Goal: Task Accomplishment & Management: Use online tool/utility

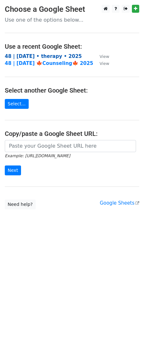
click at [45, 54] on strong "48 | [DATE] • therapy • 2025" at bounding box center [43, 56] width 77 height 6
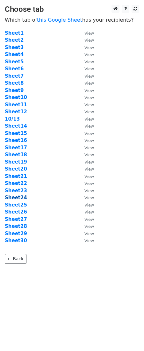
click at [14, 199] on strong "Sheet24" at bounding box center [16, 197] width 22 height 6
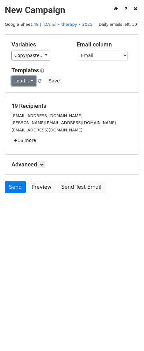
click at [26, 79] on link "Load..." at bounding box center [23, 81] width 24 height 10
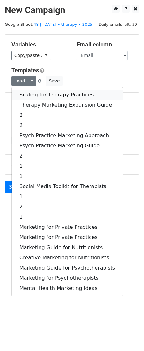
click at [37, 96] on link "Scaling for Therapy Practices" at bounding box center [67, 95] width 111 height 10
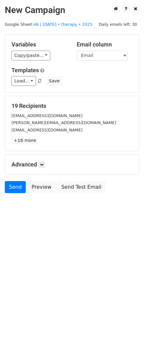
click at [45, 160] on div "Advanced Tracking Track Opens UTM Codes Track Clicks Filters Only include sprea…" at bounding box center [71, 164] width 133 height 20
click at [42, 163] on icon at bounding box center [42, 164] width 4 height 4
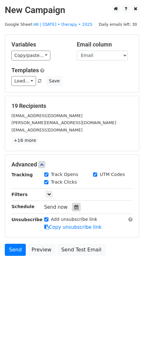
click at [74, 207] on icon at bounding box center [76, 207] width 4 height 4
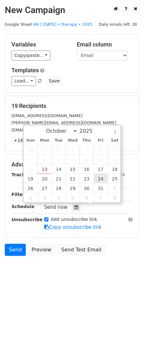
type input "2025-10-24 12:00"
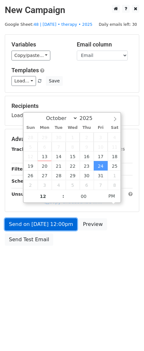
click at [63, 222] on link "Send on Oct 24 at 12:00pm" at bounding box center [41, 224] width 72 height 12
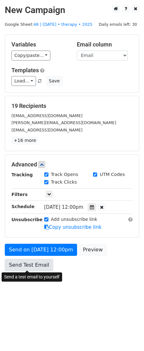
click at [16, 269] on link "Send Test Email" at bounding box center [29, 265] width 48 height 12
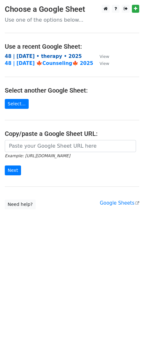
click at [44, 54] on strong "48 | [DATE] • therapy • 2025" at bounding box center [43, 56] width 77 height 6
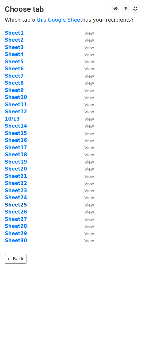
click at [17, 205] on strong "Sheet25" at bounding box center [16, 205] width 22 height 6
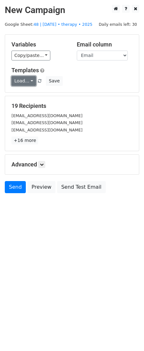
click at [24, 81] on link "Load..." at bounding box center [23, 81] width 24 height 10
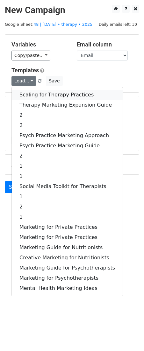
click at [29, 93] on link "Scaling for Therapy Practices" at bounding box center [67, 95] width 111 height 10
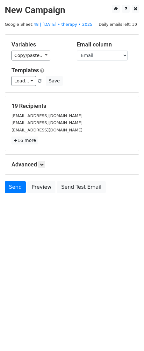
click at [40, 170] on div "Advanced Tracking Track Opens UTM Codes Track Clicks Filters Only include sprea…" at bounding box center [71, 164] width 133 height 20
click at [42, 161] on link at bounding box center [41, 164] width 7 height 7
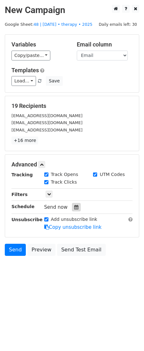
click at [74, 205] on icon at bounding box center [76, 207] width 4 height 4
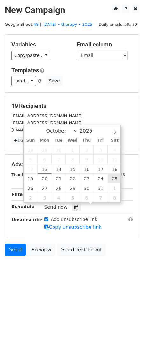
type input "2025-10-25 12:00"
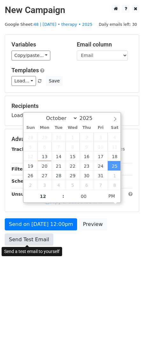
click at [38, 238] on link "Send Test Email" at bounding box center [29, 239] width 48 height 12
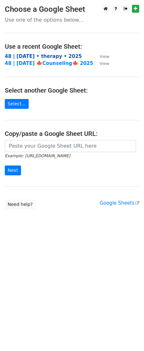
click at [40, 54] on strong "48 | [DATE] • therapy • 2025" at bounding box center [43, 56] width 77 height 6
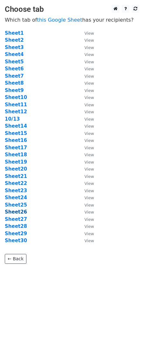
click at [12, 210] on strong "Sheet26" at bounding box center [16, 212] width 22 height 6
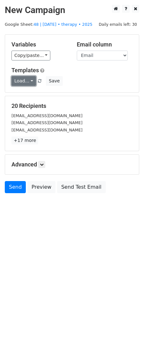
click at [19, 81] on link "Load..." at bounding box center [23, 81] width 24 height 10
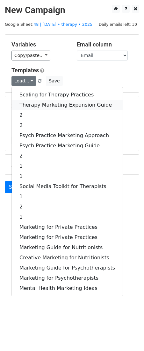
click at [35, 109] on link "Therapy Marketing Expansion Guide" at bounding box center [67, 105] width 111 height 10
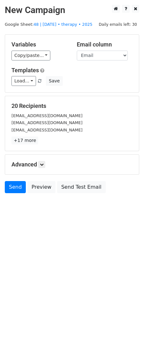
click at [42, 160] on div "Advanced Tracking Track Opens UTM Codes Track Clicks Filters Only include sprea…" at bounding box center [71, 164] width 133 height 20
click at [42, 162] on icon at bounding box center [42, 164] width 4 height 4
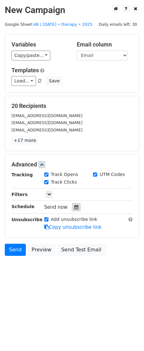
click at [72, 206] on div at bounding box center [76, 207] width 9 height 8
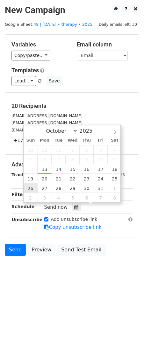
type input "2025-10-26 12:00"
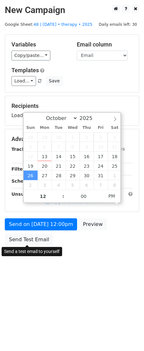
click at [33, 245] on div "Send on Oct 26 at 12:00pm Preview Send Test Email" at bounding box center [72, 233] width 144 height 31
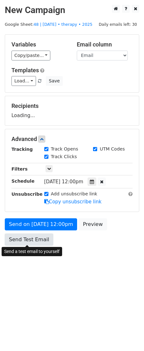
click at [39, 240] on link "Send Test Email" at bounding box center [29, 239] width 48 height 12
